Goal: Information Seeking & Learning: Learn about a topic

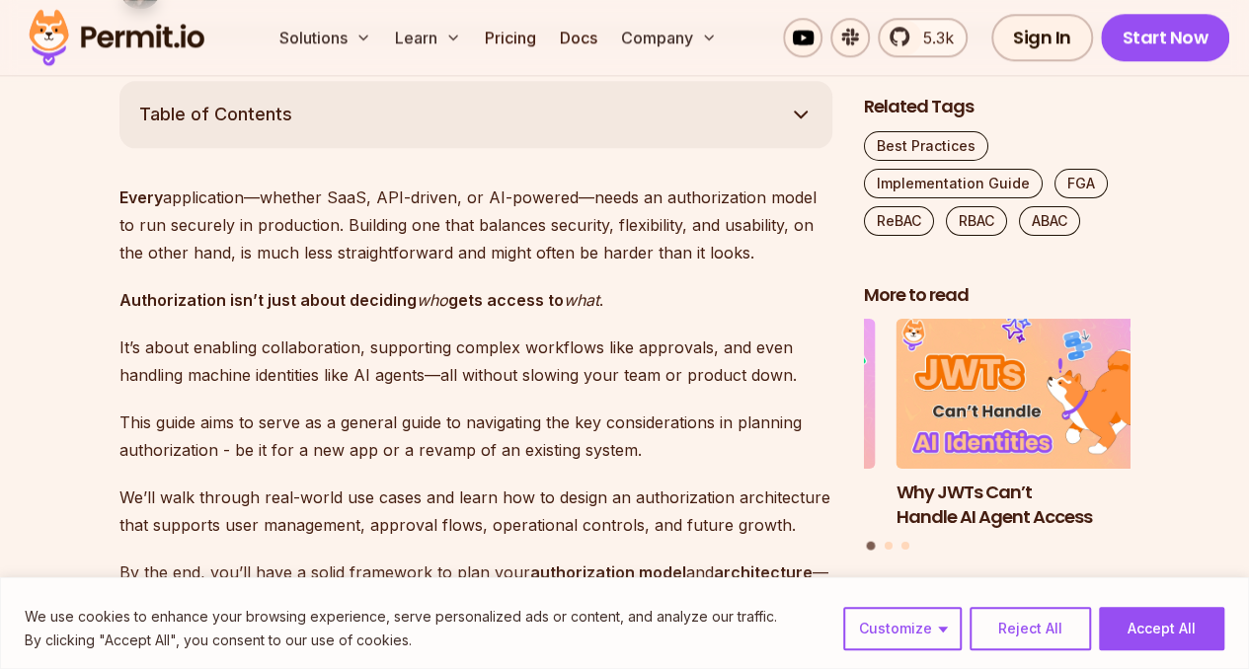
scroll to position [1185, 0]
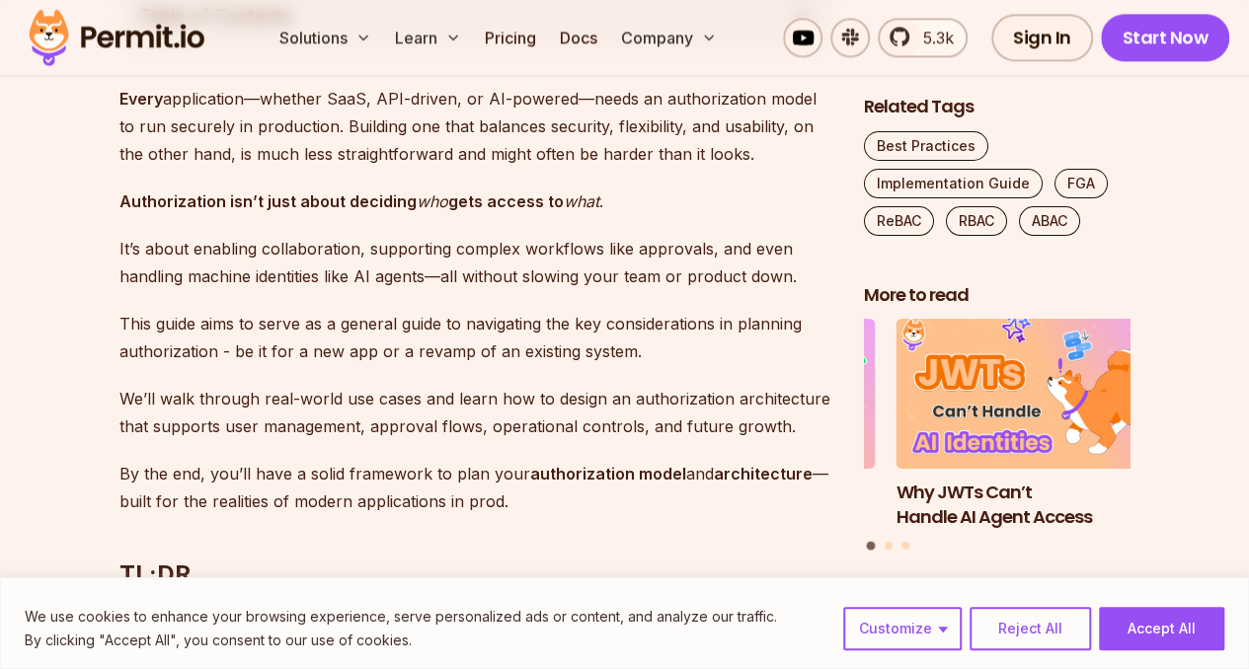
click at [1181, 627] on button "Accept All" at bounding box center [1161, 628] width 125 height 43
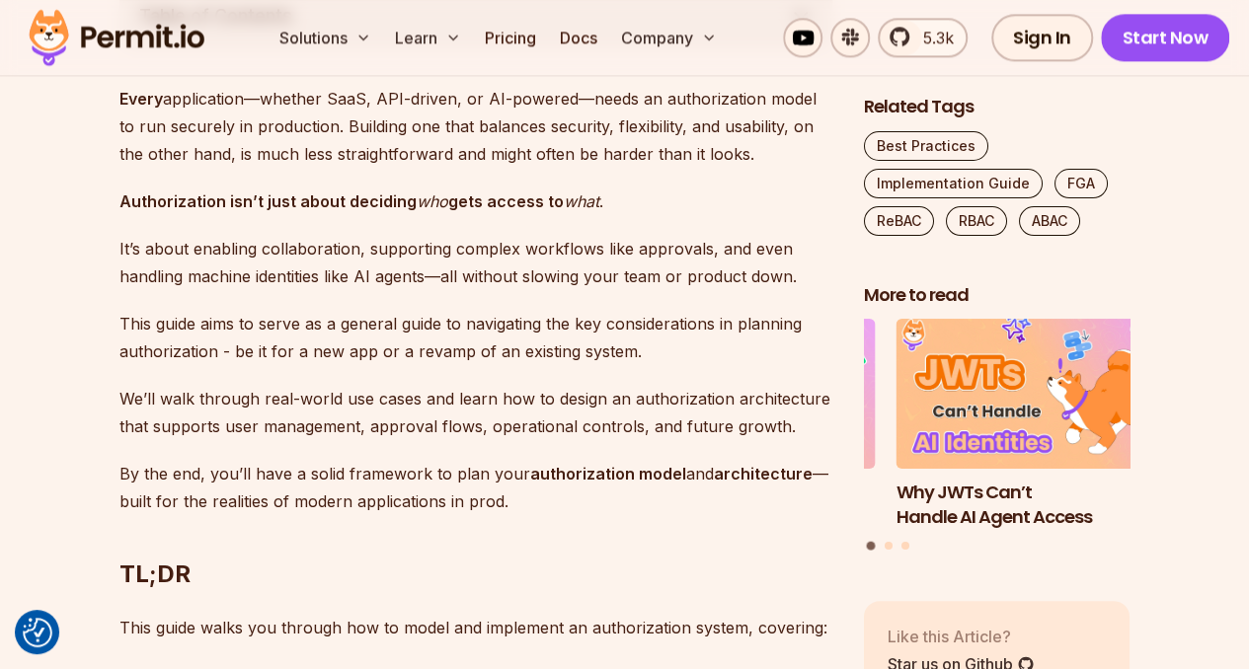
click at [330, 287] on p "It’s about enabling collaboration, supporting complex workflows like approvals,…" at bounding box center [475, 262] width 713 height 55
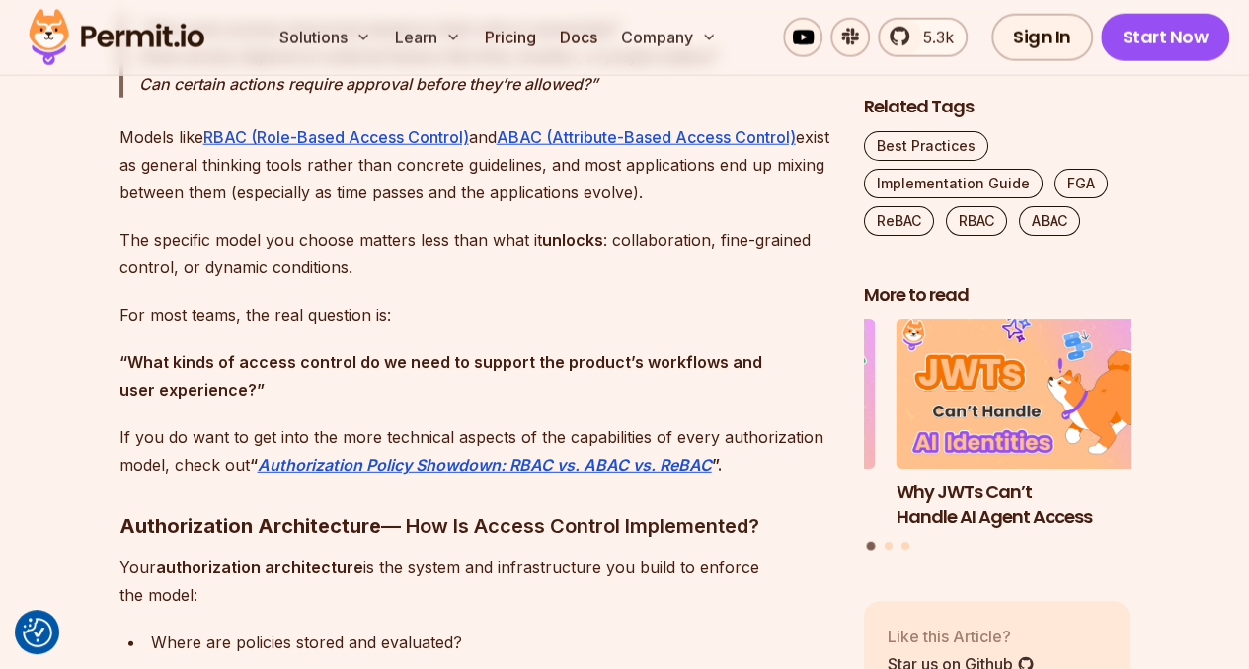
scroll to position [2607, 0]
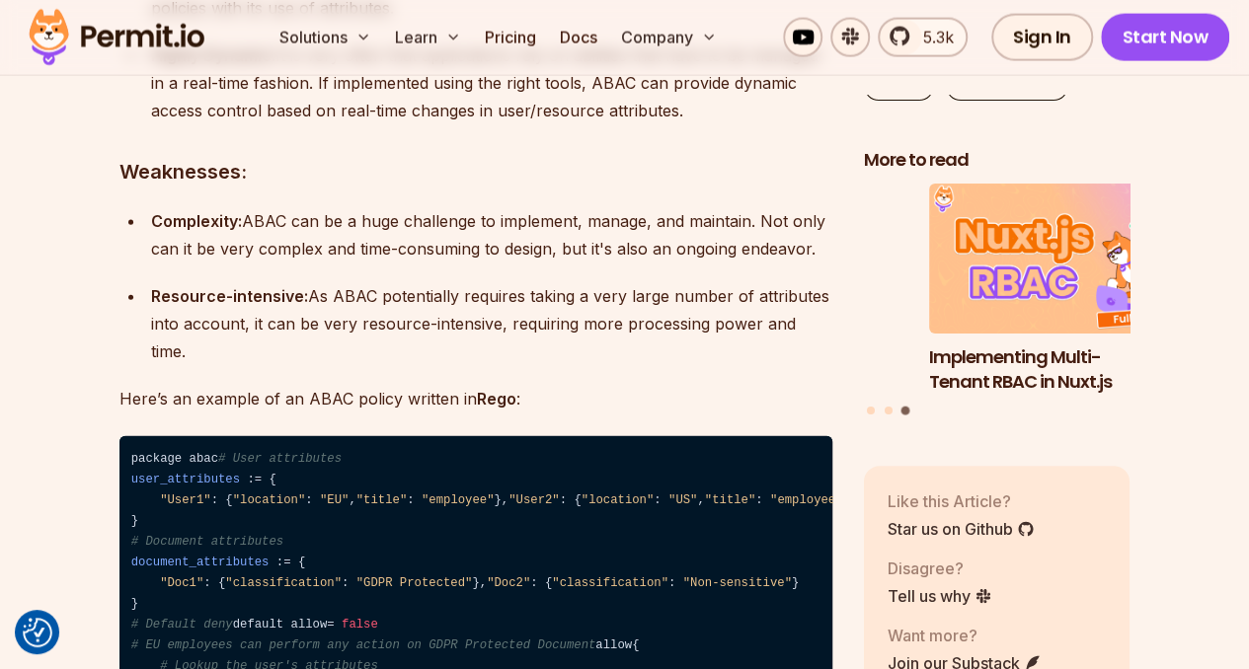
scroll to position [5964, 0]
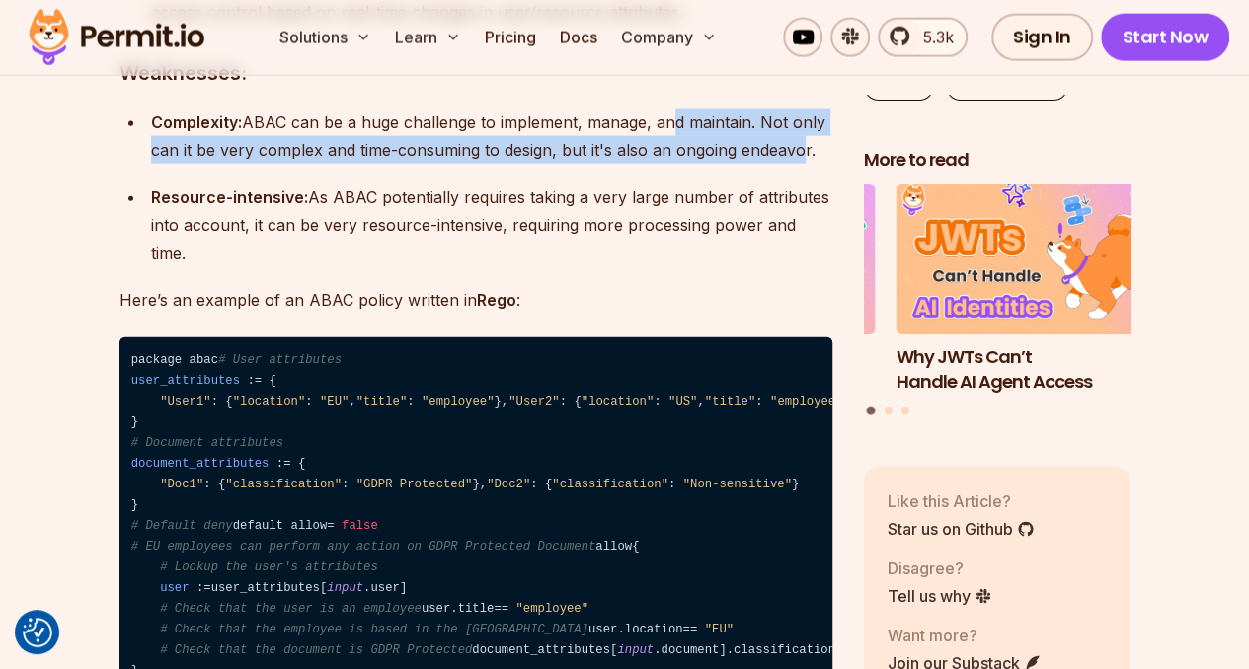
drag, startPoint x: 664, startPoint y: 186, endPoint x: 789, endPoint y: 222, distance: 130.6
click at [789, 164] on div "Complexity: ABAC can be a huge challenge to implement, manage, and maintain. No…" at bounding box center [491, 136] width 681 height 55
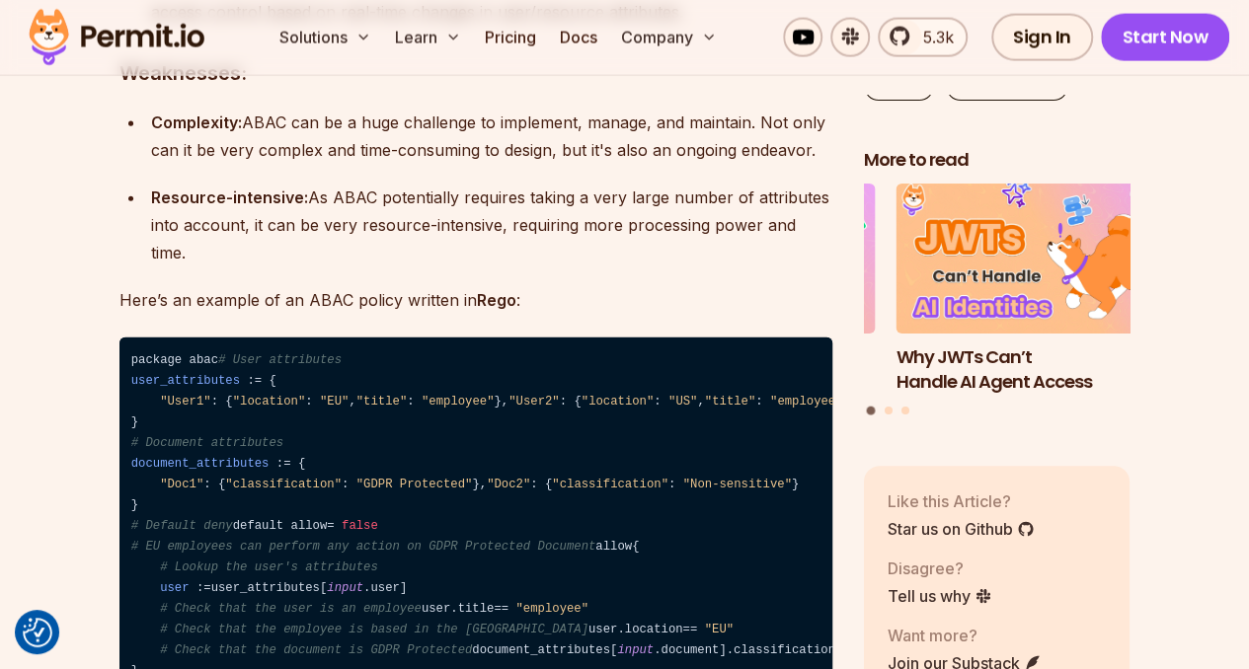
click at [439, 164] on div "Complexity: ABAC can be a huge challenge to implement, manage, and maintain. No…" at bounding box center [491, 136] width 681 height 55
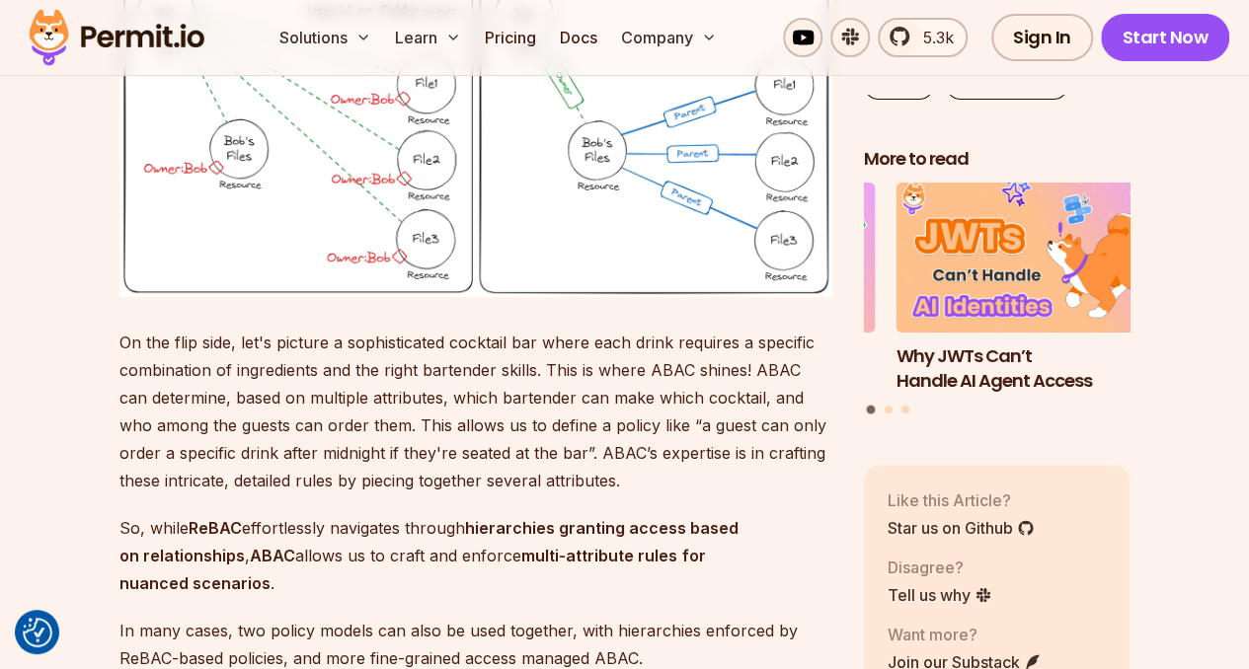
scroll to position [11197, 0]
